Goal: Communication & Community: Answer question/provide support

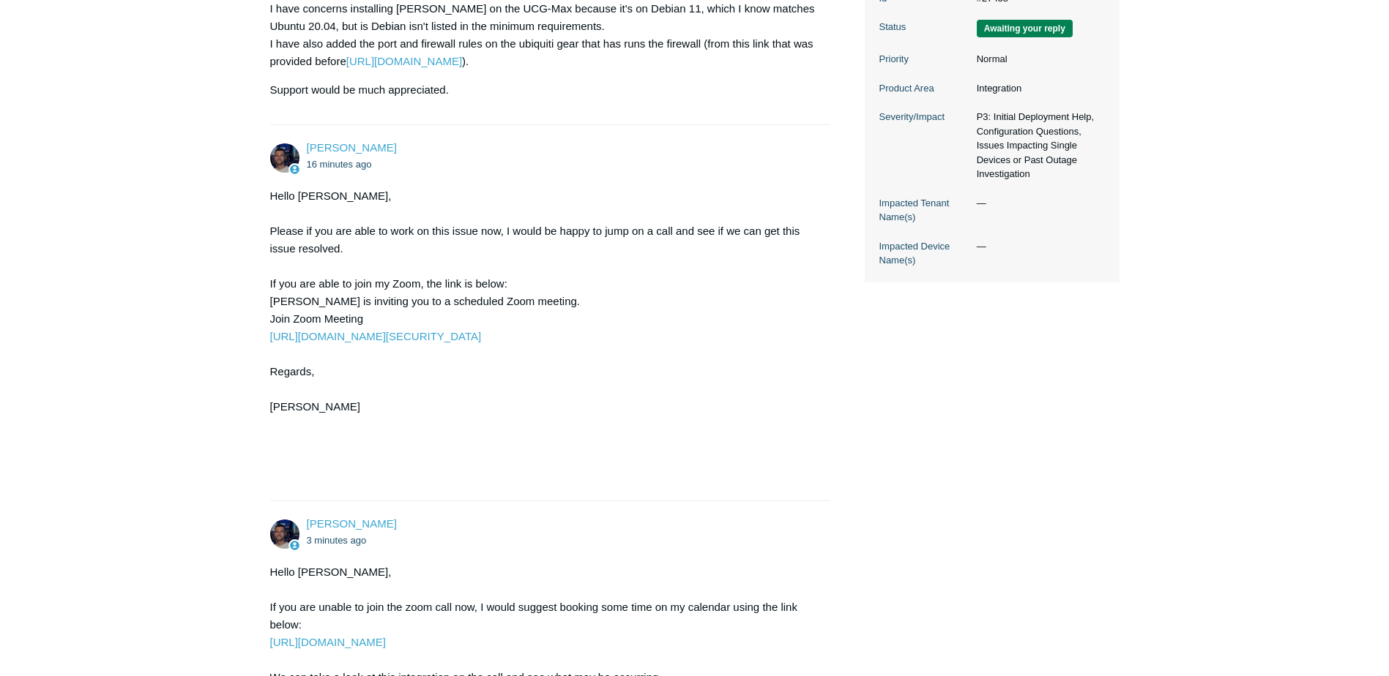
scroll to position [659, 0]
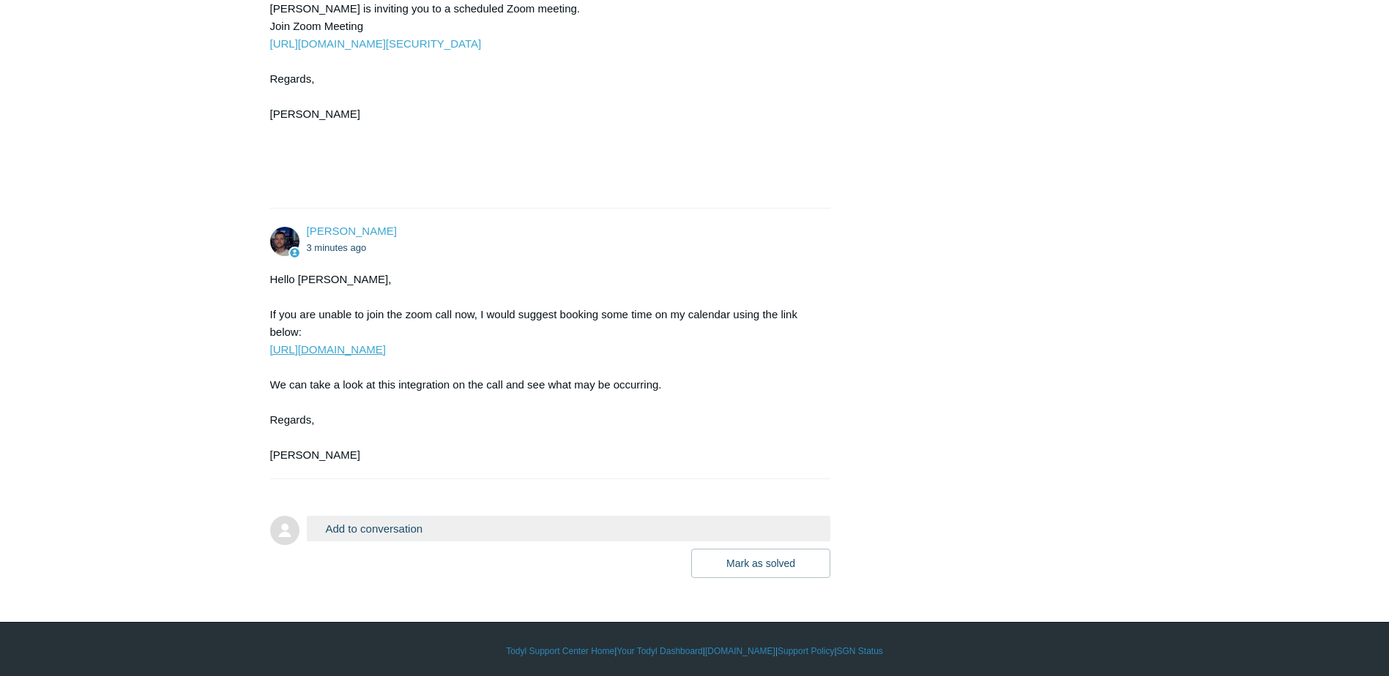
click at [349, 356] on link "https://scheduler.zoom.us/todyl-connor" at bounding box center [328, 349] width 116 height 12
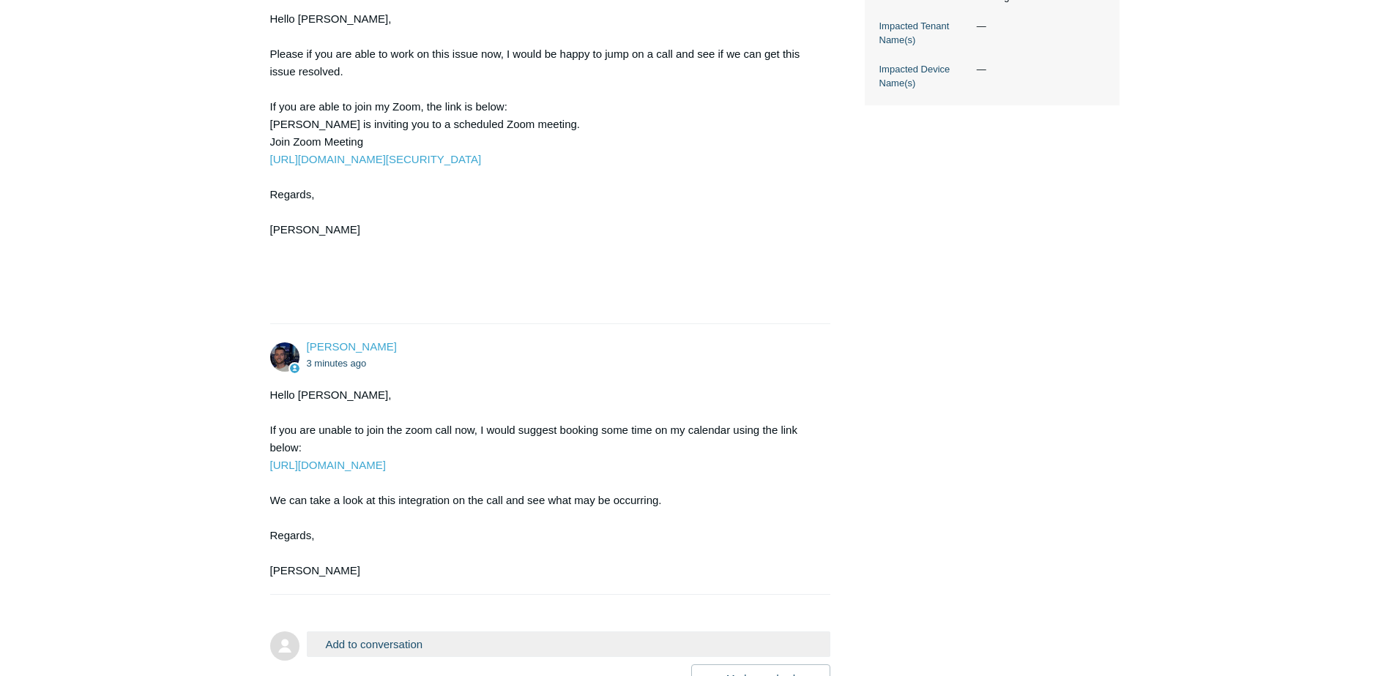
scroll to position [512, 0]
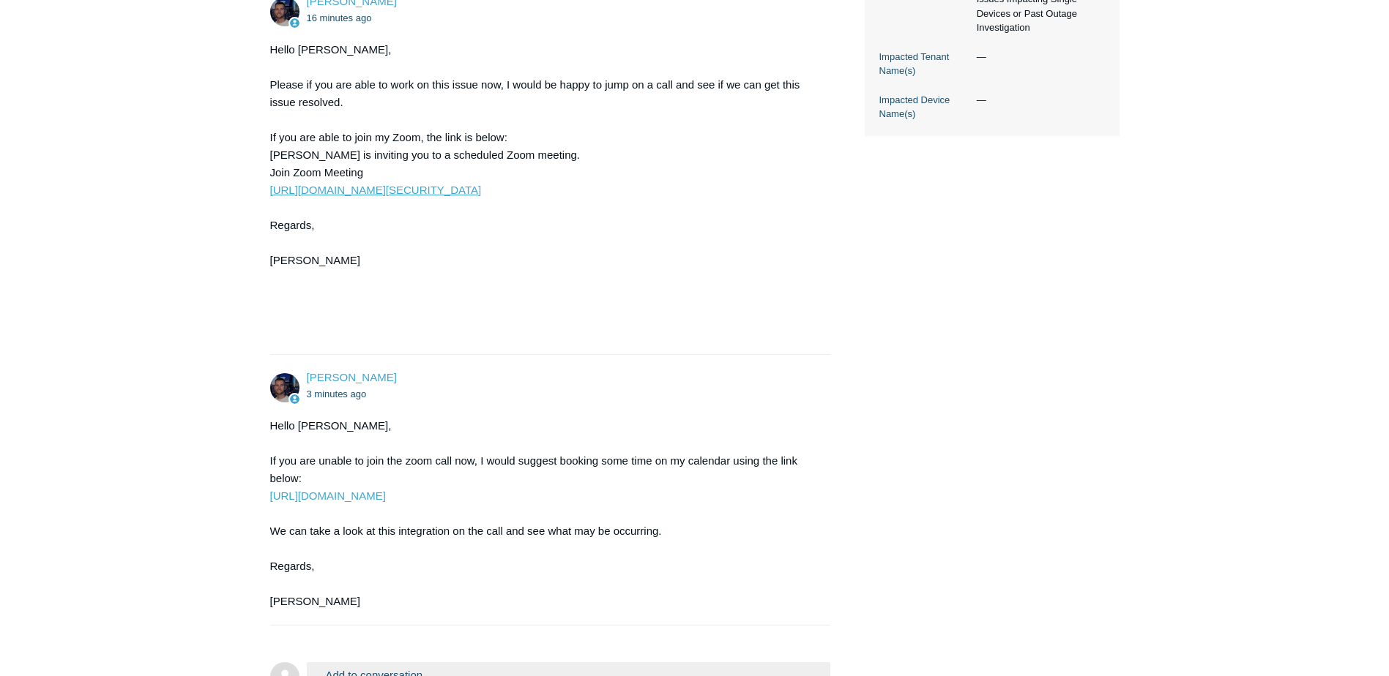
click at [482, 196] on link "https://todyl.zoom.us/j/9714395124?pwd=L2pnd0NwZFlKVm53SHNRemptUnBmUT09" at bounding box center [376, 190] width 212 height 12
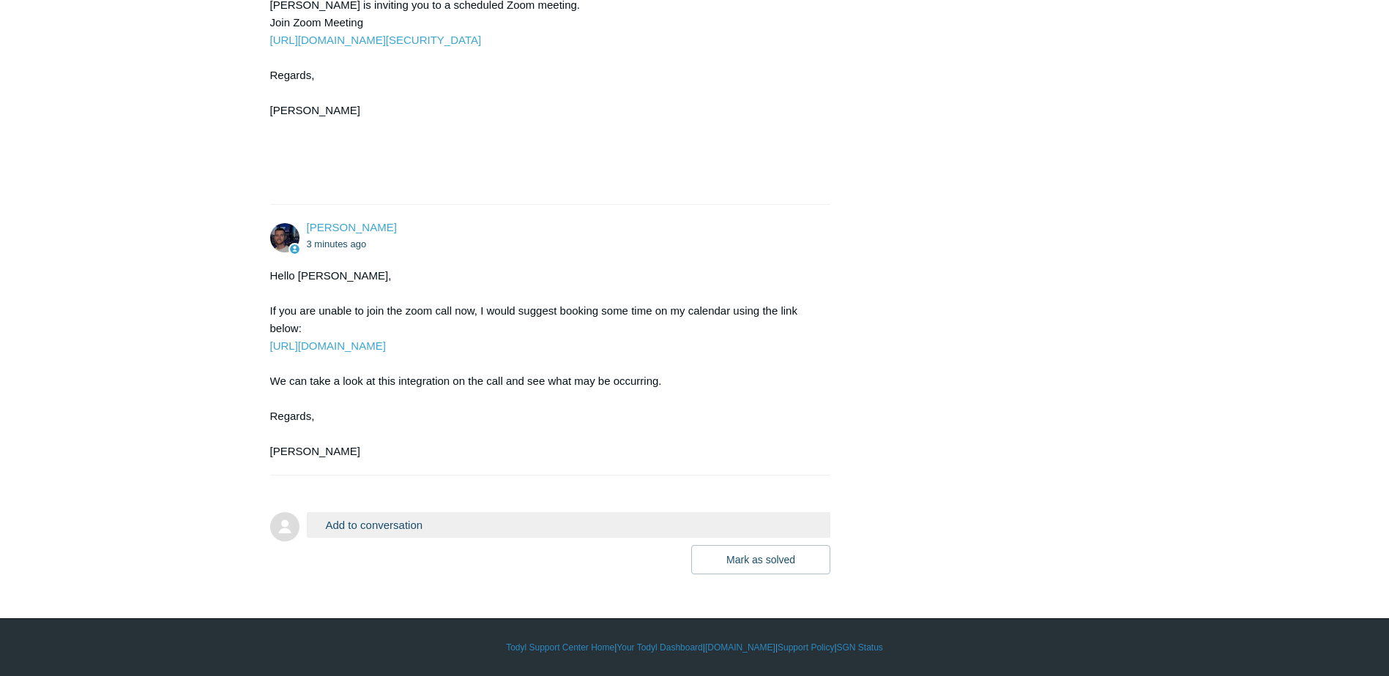
scroll to position [680, 0]
click at [368, 351] on link "[URL][DOMAIN_NAME]" at bounding box center [328, 346] width 116 height 12
click at [385, 541] on div "Add to conversation CC Add emails Drag files here or click to add a file Mark a…" at bounding box center [569, 543] width 524 height 62
click at [384, 520] on button "Add to conversation" at bounding box center [569, 525] width 524 height 26
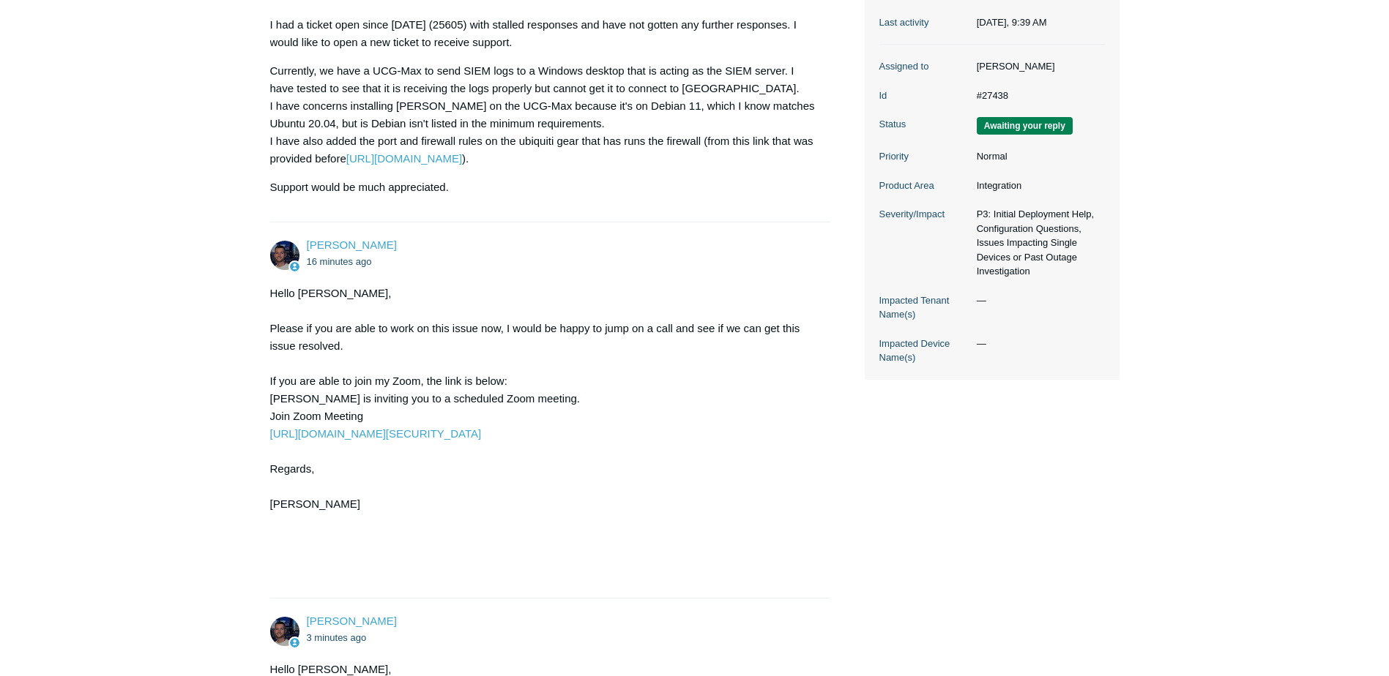
scroll to position [241, 0]
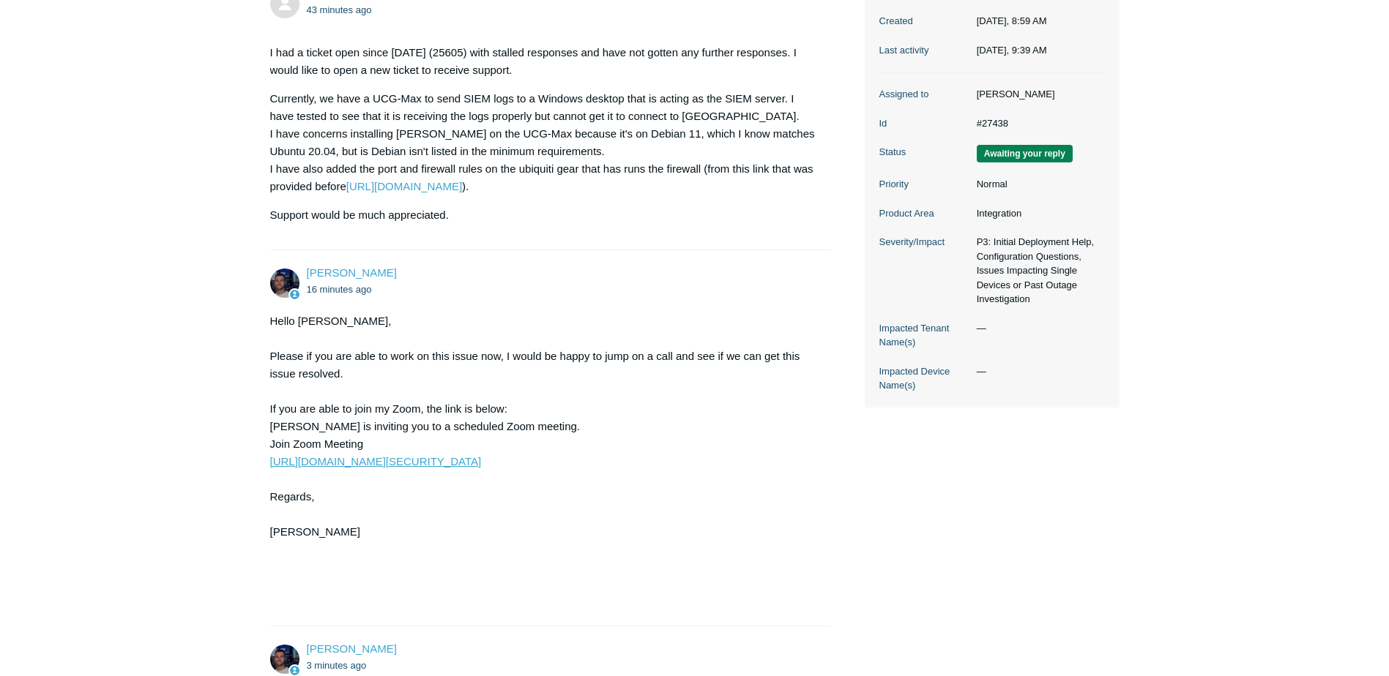
click at [451, 468] on link "https://todyl.zoom.us/j/9714395124?pwd=L2pnd0NwZFlKVm53SHNRemptUnBmUT09" at bounding box center [376, 461] width 212 height 12
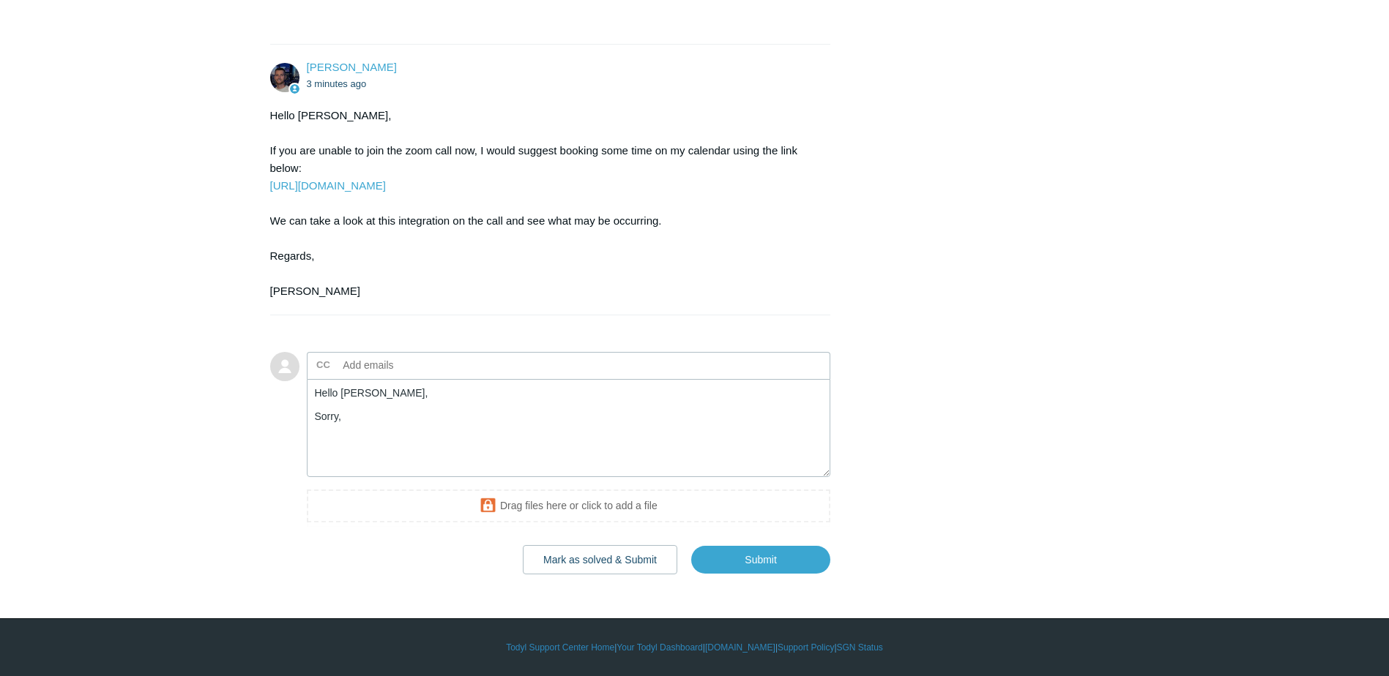
scroll to position [840, 0]
click at [396, 423] on textarea "Hello Connor, Sorry," at bounding box center [569, 428] width 524 height 99
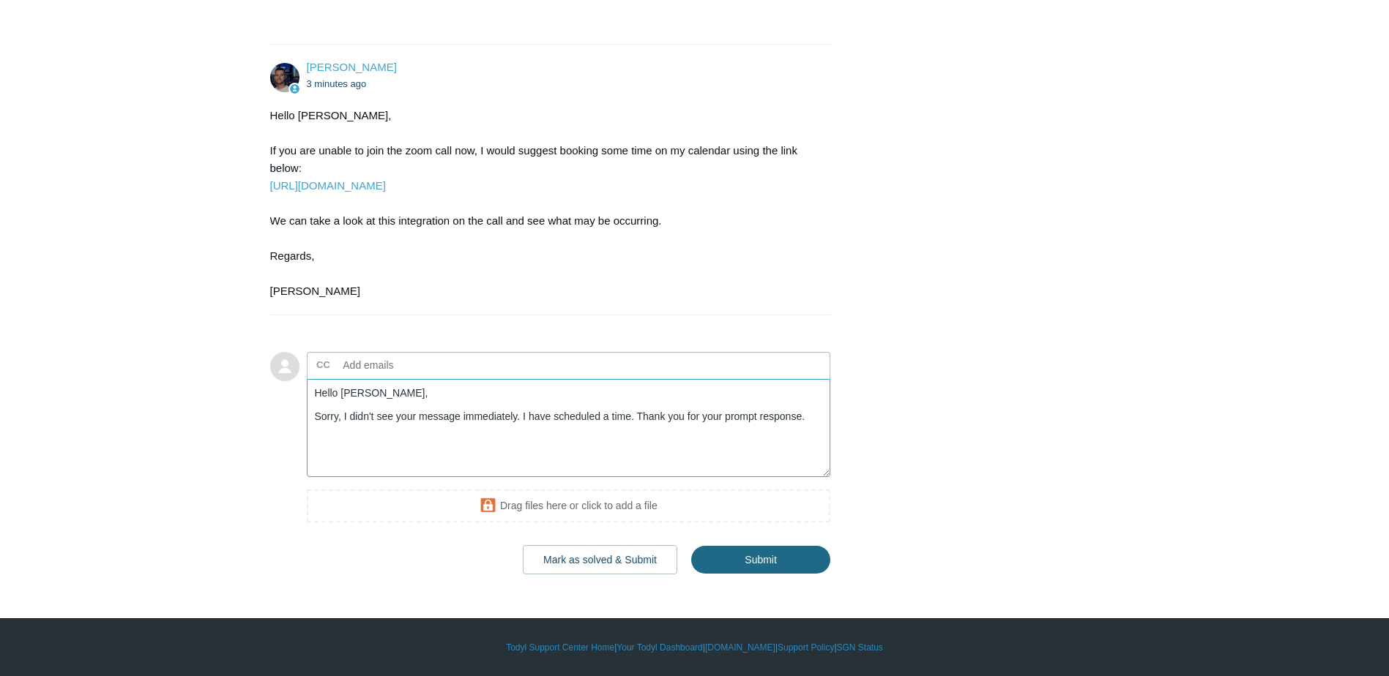
type textarea "Hello Connor, Sorry, I didn't see your message immediately. I have scheduled a …"
click at [758, 556] on input "Submit" at bounding box center [760, 559] width 139 height 29
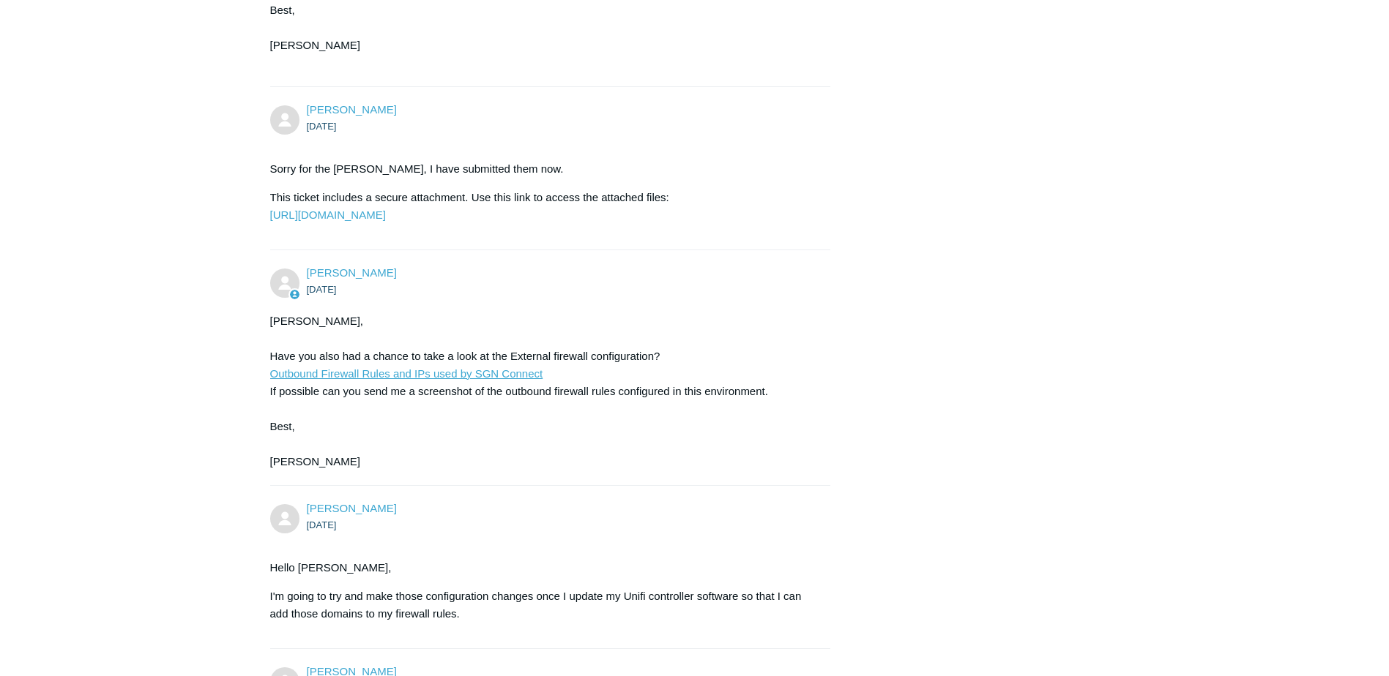
scroll to position [1636, 0]
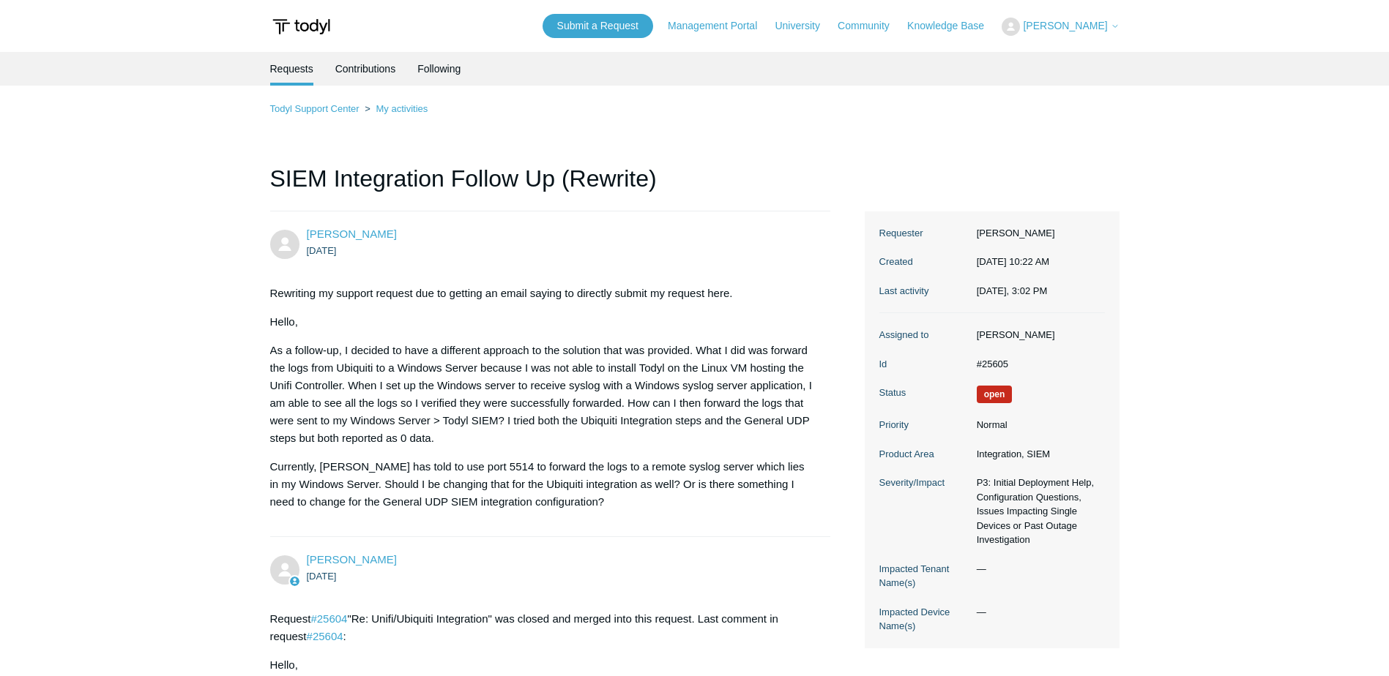
scroll to position [366, 0]
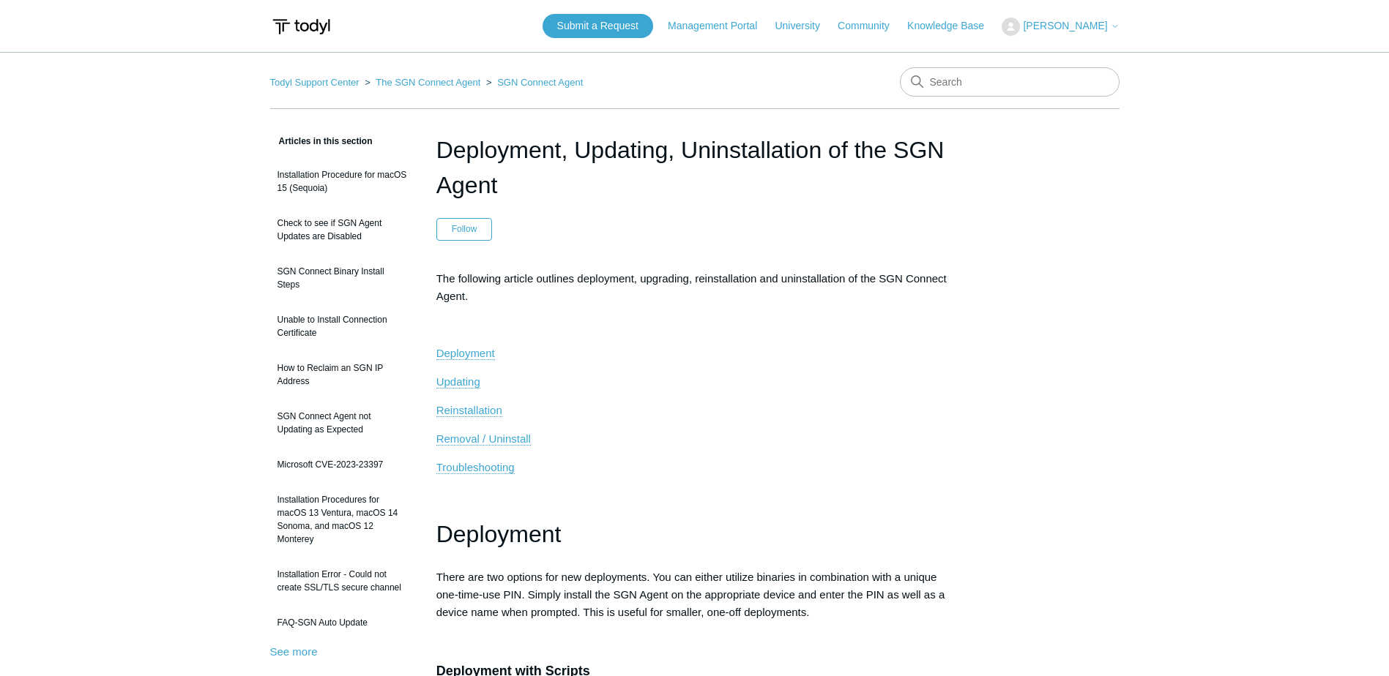
scroll to position [878, 0]
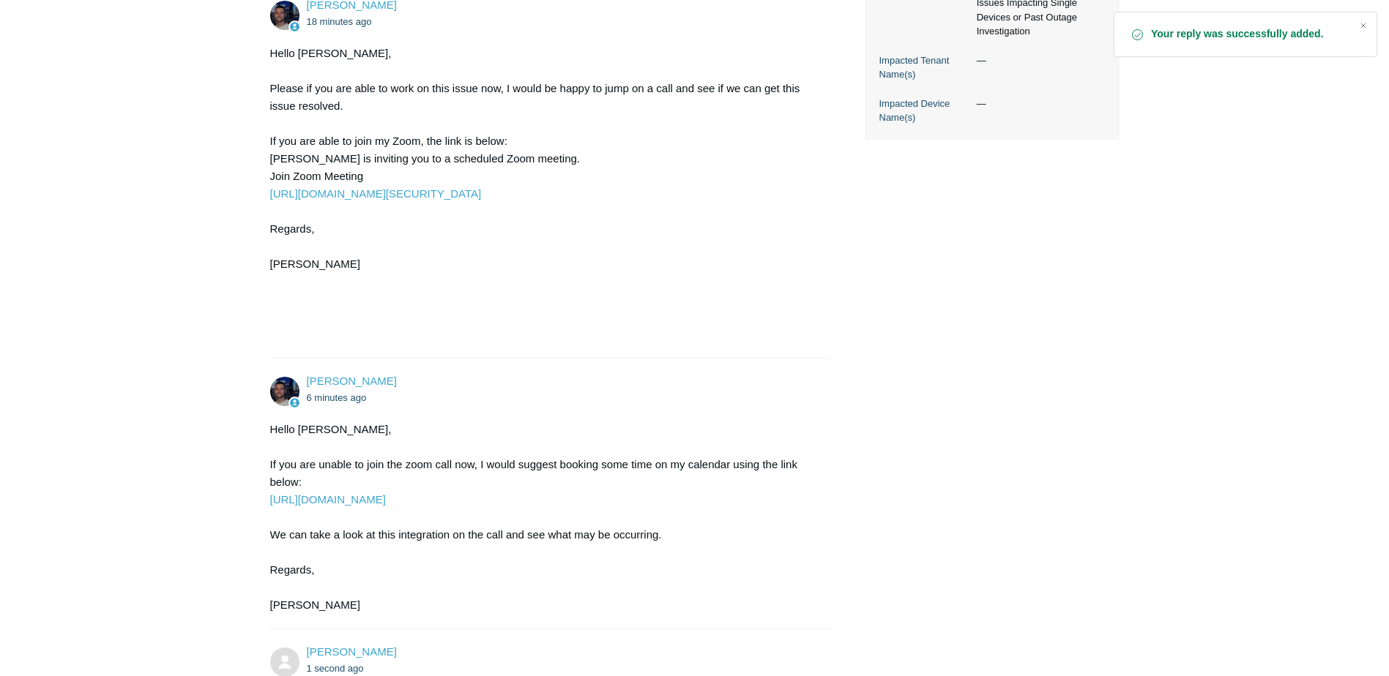
scroll to position [512, 0]
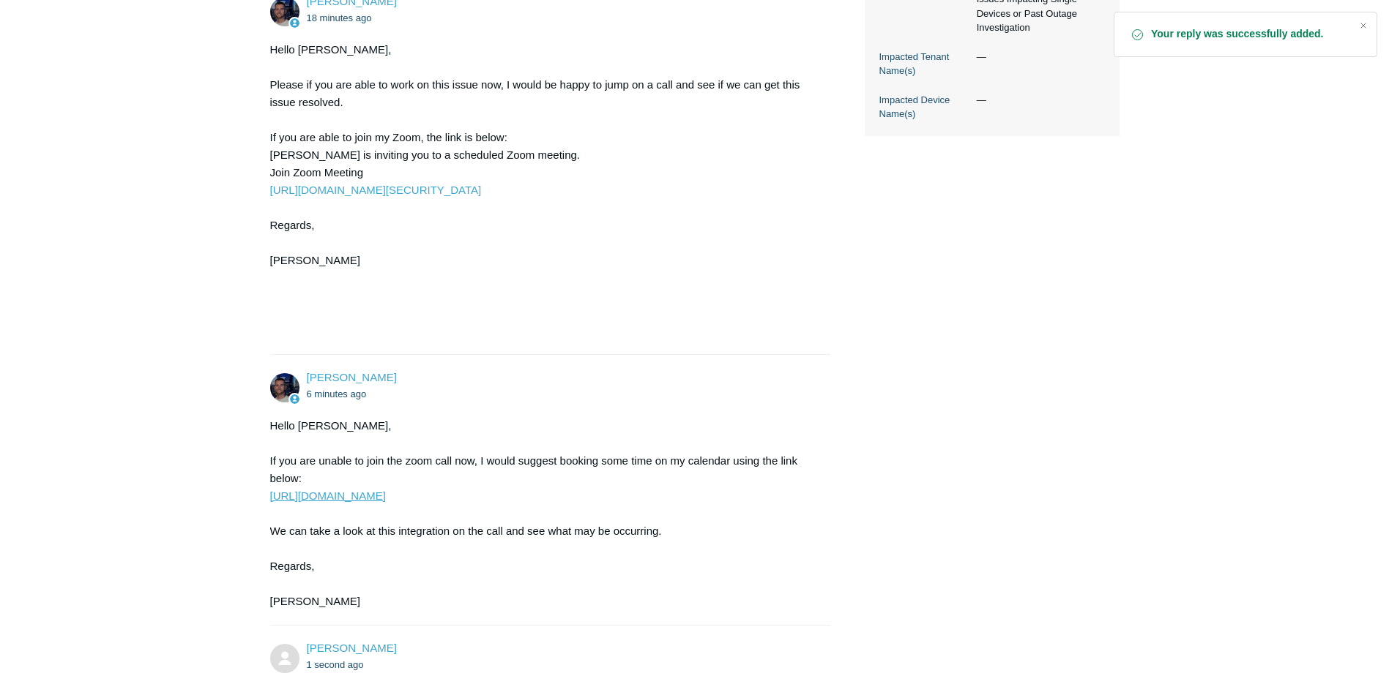
click at [386, 502] on link "https://scheduler.zoom.us/todyl-connor" at bounding box center [328, 496] width 116 height 12
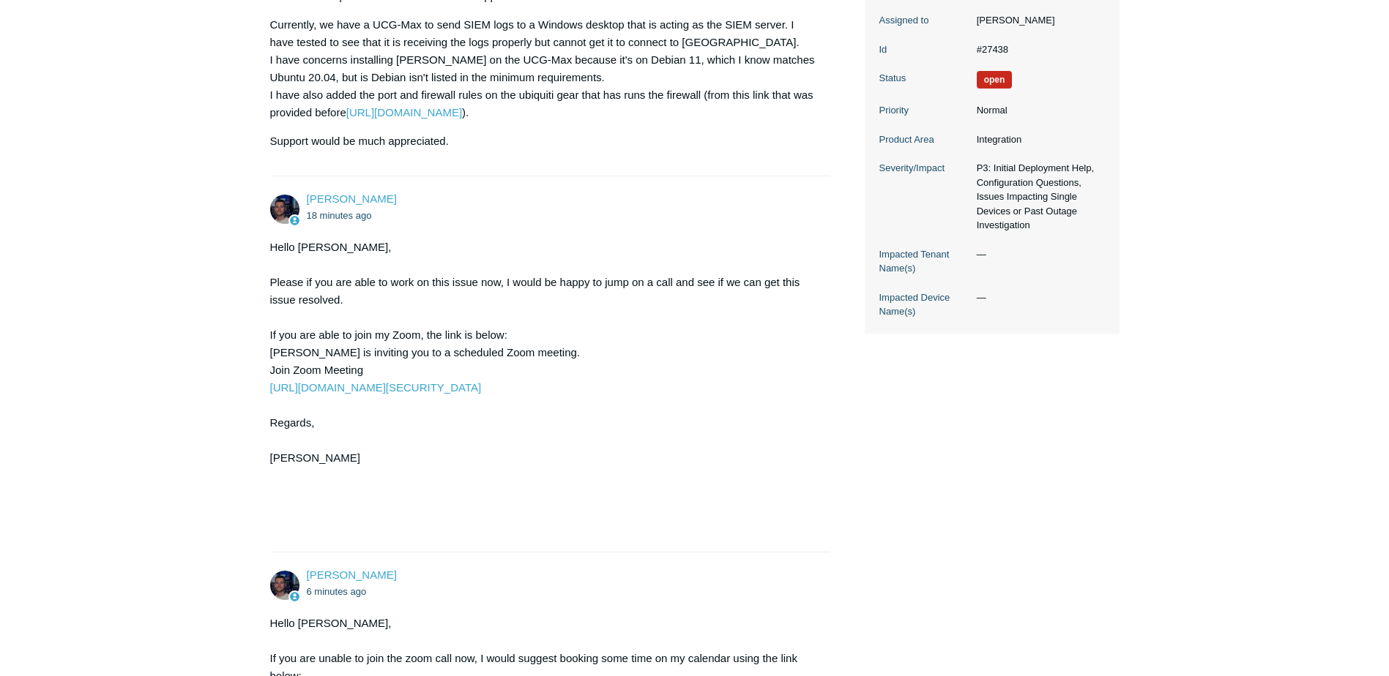
scroll to position [0, 0]
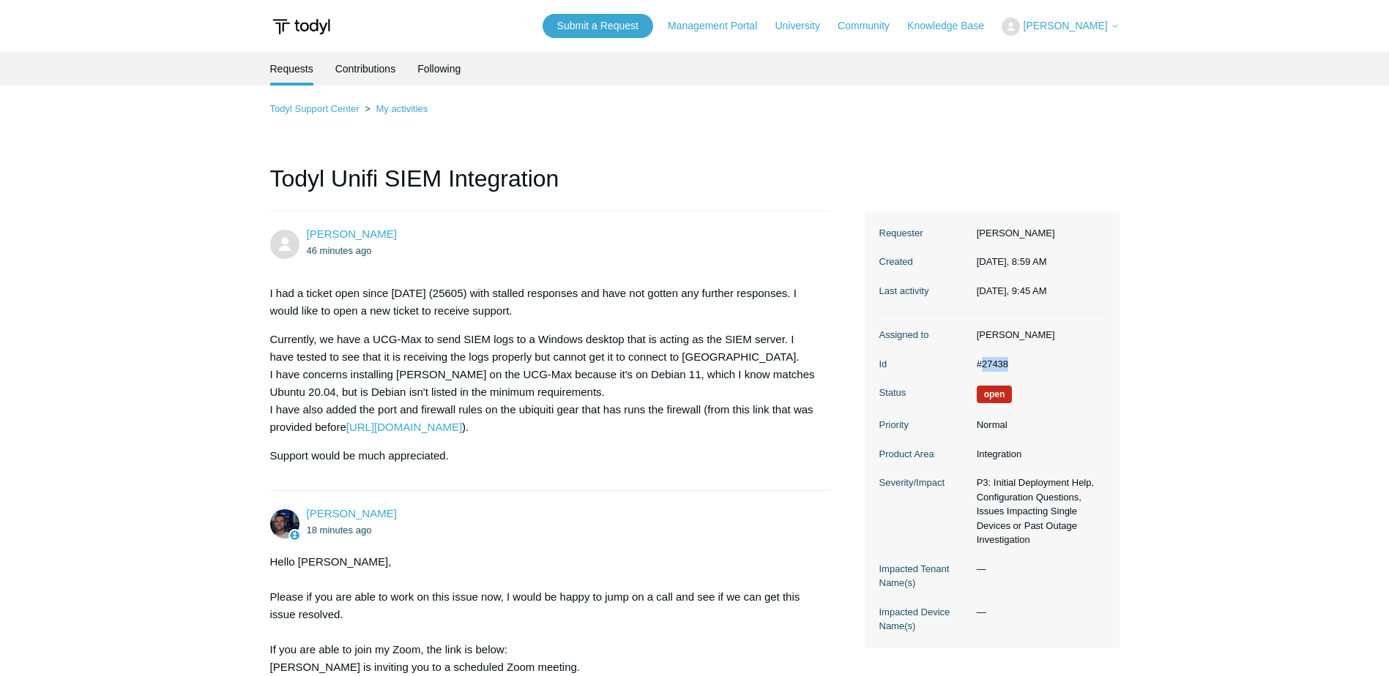
drag, startPoint x: 1020, startPoint y: 367, endPoint x: 980, endPoint y: 368, distance: 40.3
click at [980, 368] on dd "#27438" at bounding box center [1036, 364] width 135 height 15
copy dd "27438"
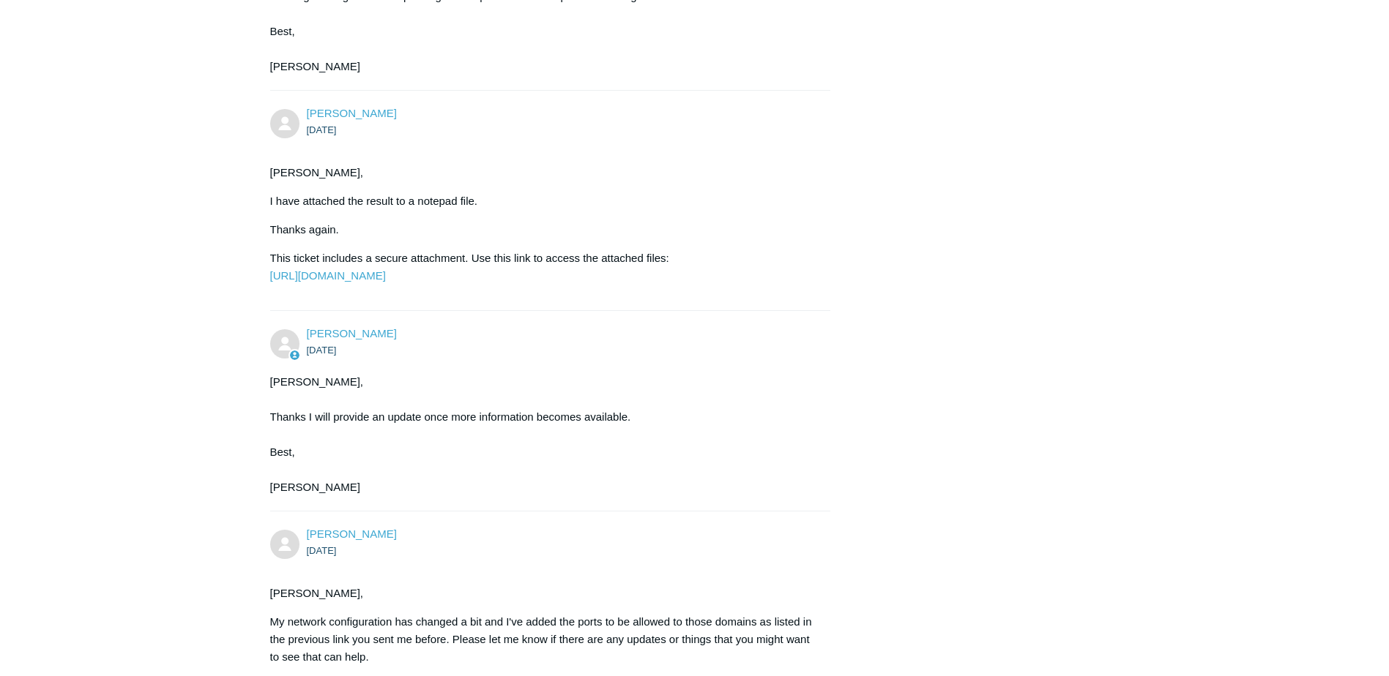
scroll to position [5516, 0]
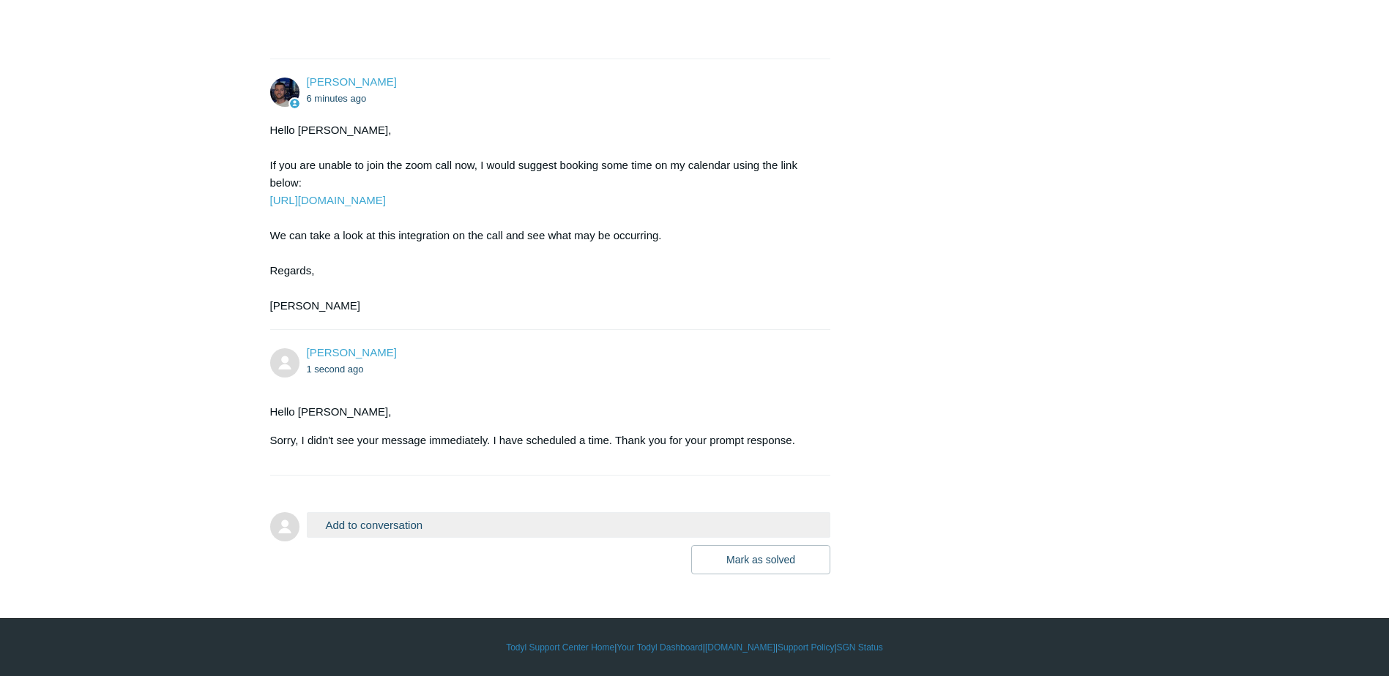
scroll to position [826, 0]
